Goal: Task Accomplishment & Management: Complete application form

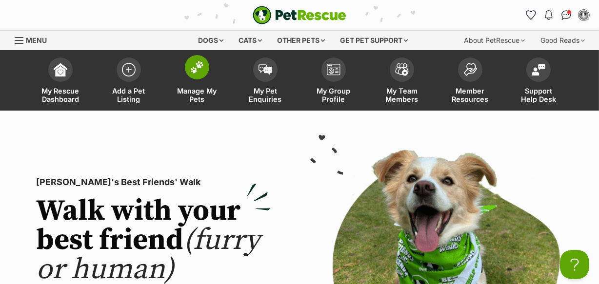
click at [194, 96] on span "Manage My Pets" at bounding box center [197, 95] width 44 height 17
click at [129, 92] on span "Add a Pet Listing" at bounding box center [129, 95] width 44 height 17
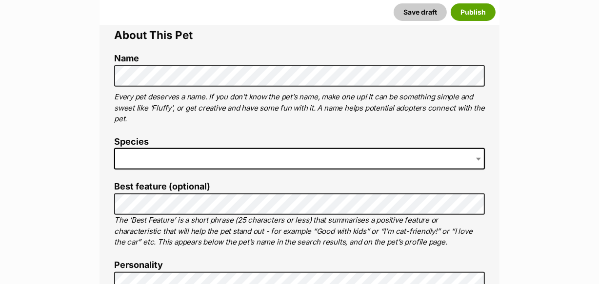
click at [140, 157] on span at bounding box center [299, 158] width 371 height 21
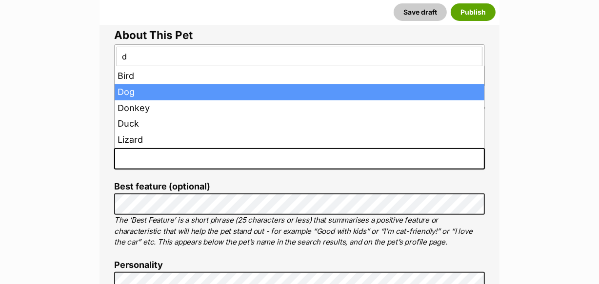
type input "d"
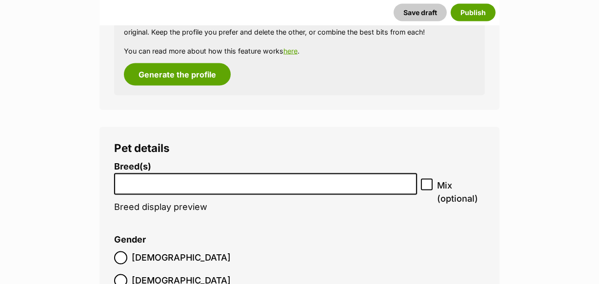
scroll to position [1315, 0]
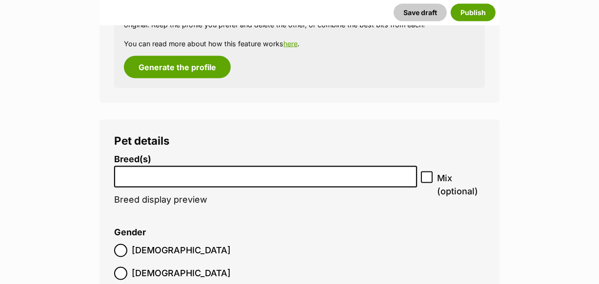
click at [139, 176] on input "search" at bounding box center [266, 175] width 296 height 10
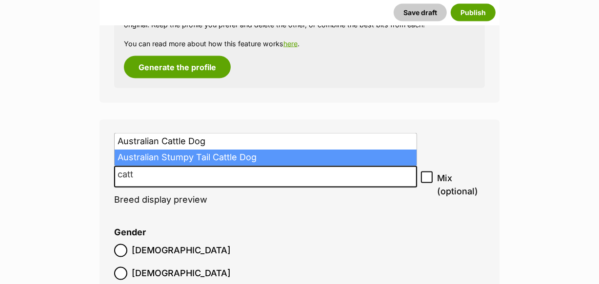
type input "catt"
select select "17"
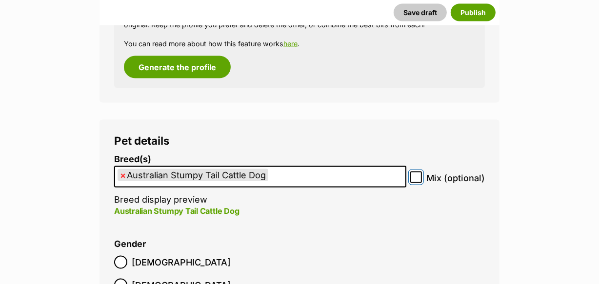
click at [420, 178] on input "Mix (optional)" at bounding box center [416, 178] width 12 height 12
checkbox input "true"
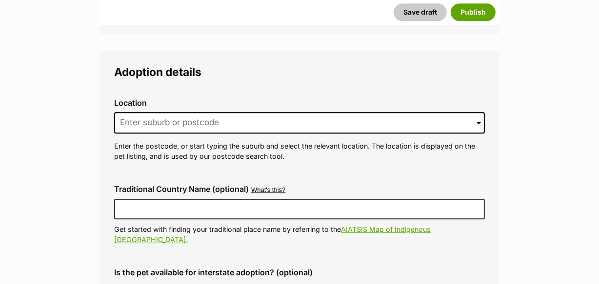
scroll to position [2468, 0]
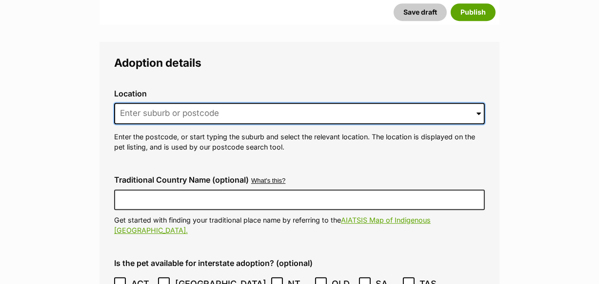
click at [132, 103] on input at bounding box center [299, 113] width 371 height 21
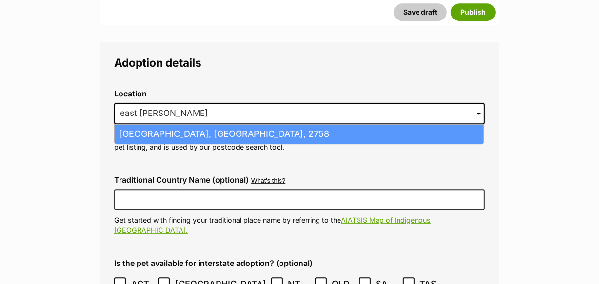
click at [183, 125] on li "East Kurrajong, New South Wales, 2758" at bounding box center [299, 134] width 369 height 19
type input "East Kurrajong, New South Wales, 2758"
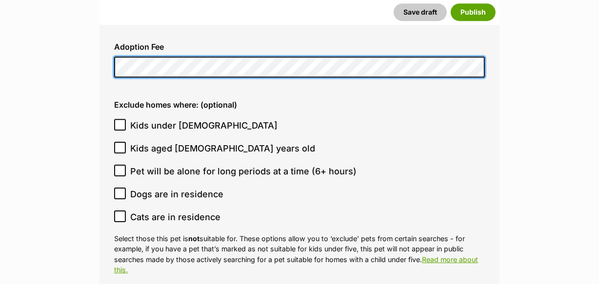
scroll to position [2778, 0]
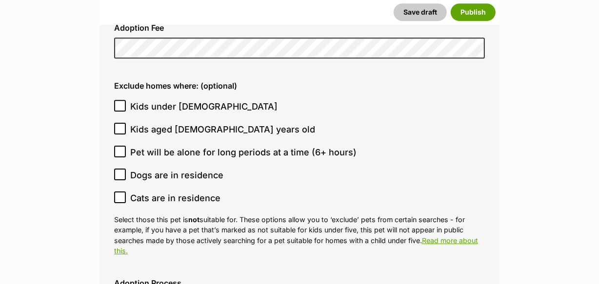
click at [121, 194] on icon at bounding box center [120, 197] width 7 height 7
click at [121, 192] on input "Cats are in residence" at bounding box center [120, 198] width 12 height 12
checkbox input "true"
click at [120, 150] on icon at bounding box center [120, 152] width 6 height 4
click at [120, 146] on input "Pet will be alone for long periods at a time (6+ hours)" at bounding box center [120, 152] width 12 height 12
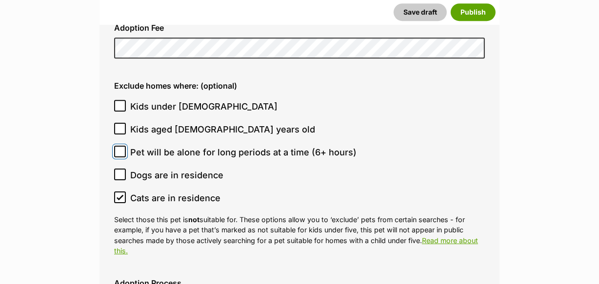
checkbox input "true"
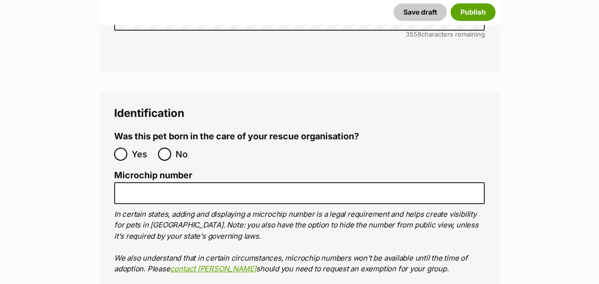
scroll to position [3310, 0]
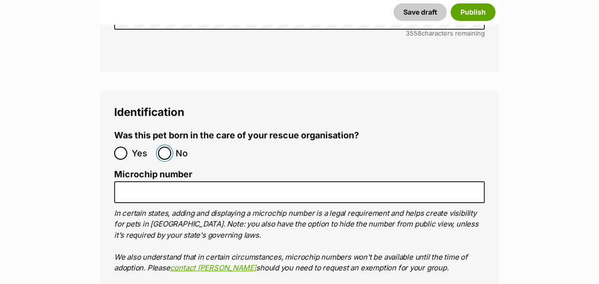
click at [163, 147] on input "No" at bounding box center [164, 153] width 13 height 13
radio input "true"
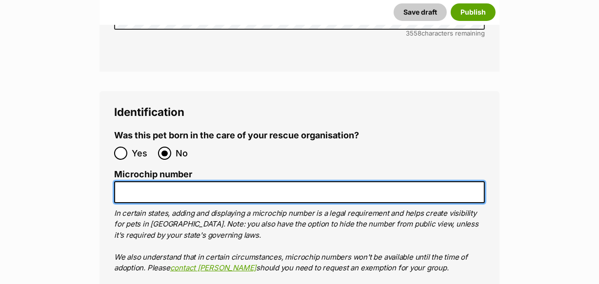
click at [130, 181] on input "Microchip number" at bounding box center [299, 192] width 371 height 22
paste input "900164002309622"
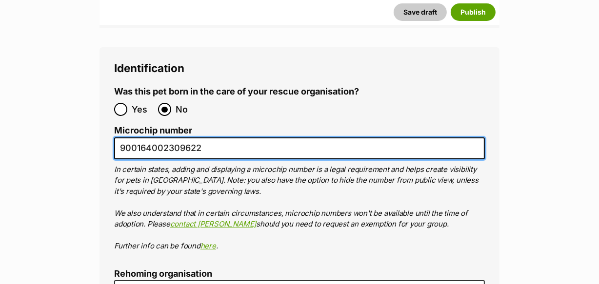
scroll to position [3488, 0]
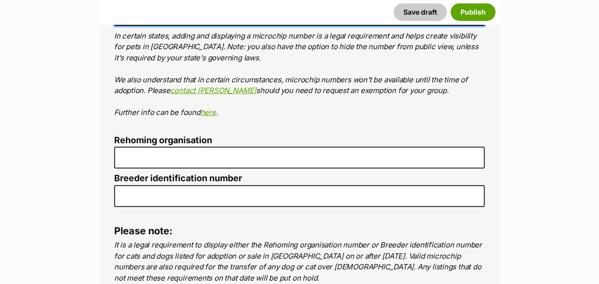
type input "900164002309622"
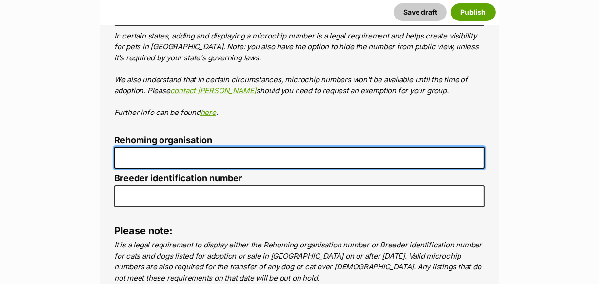
click at [130, 147] on input "Rehoming organisation" at bounding box center [299, 158] width 371 height 22
type input "R251000028"
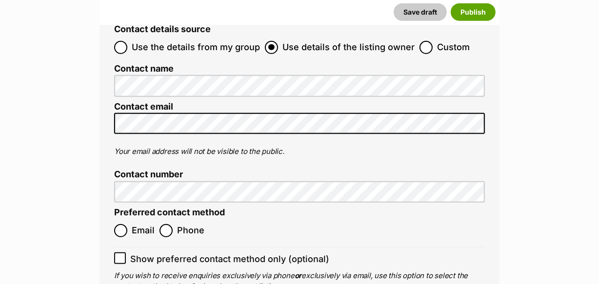
scroll to position [3842, 0]
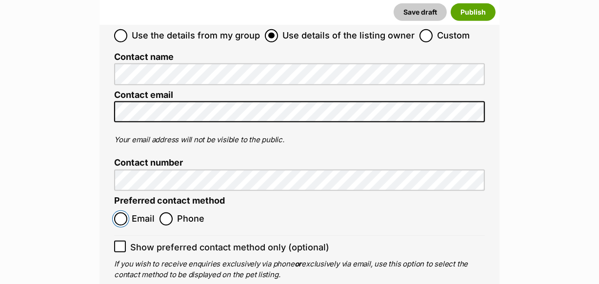
click at [121, 213] on input "Email" at bounding box center [120, 219] width 13 height 13
radio input "true"
click at [121, 243] on icon at bounding box center [120, 246] width 7 height 7
click at [121, 241] on input "Show preferred contact method only (optional)" at bounding box center [120, 247] width 12 height 12
checkbox input "true"
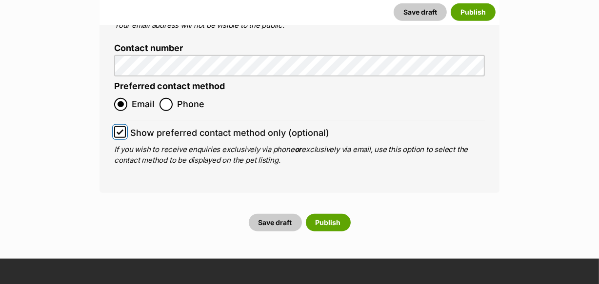
scroll to position [3976, 0]
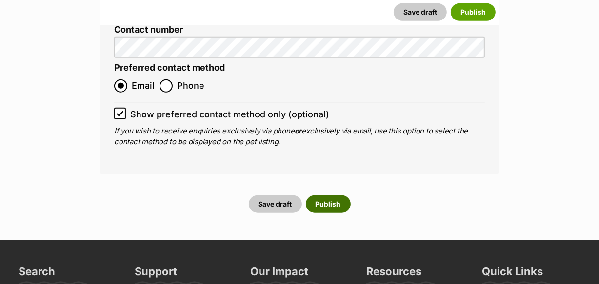
click at [325, 196] on button "Publish" at bounding box center [328, 205] width 45 height 18
